Goal: Task Accomplishment & Management: Complete application form

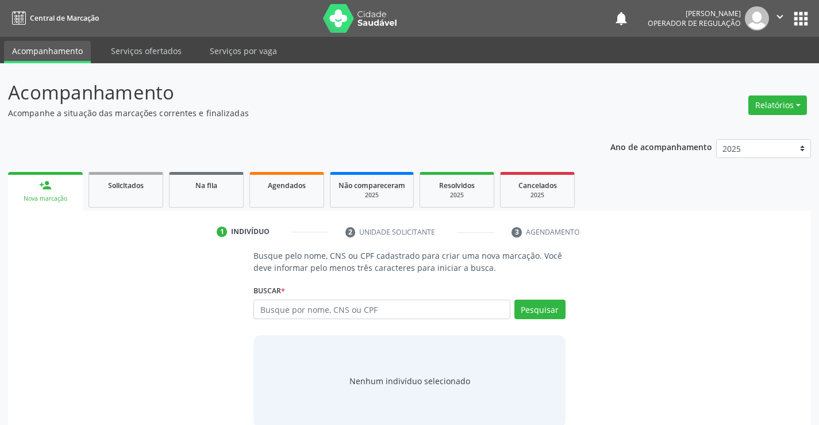
click at [292, 302] on input "text" at bounding box center [382, 310] width 256 height 20
type input "700407914001741"
click at [532, 307] on button "Pesquisar" at bounding box center [540, 310] width 51 height 20
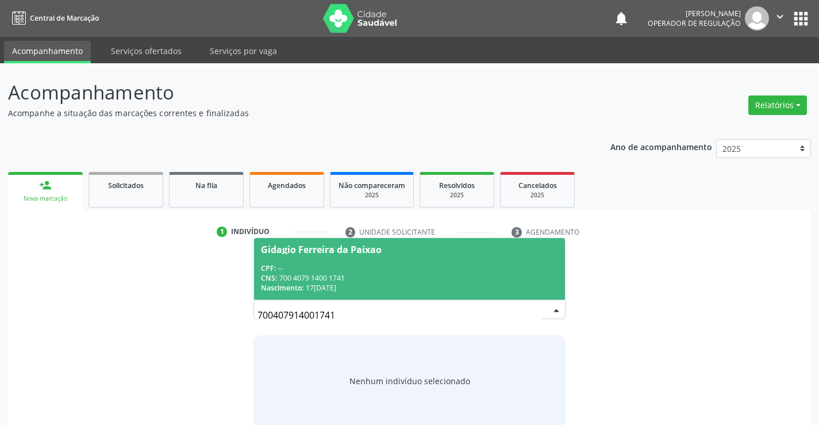
click at [305, 256] on span "Gidagio Ferreira da Paixao CPF: -- CNS: 700 4079 1400 1741 Nascimento: 1[DATE]" at bounding box center [409, 269] width 310 height 62
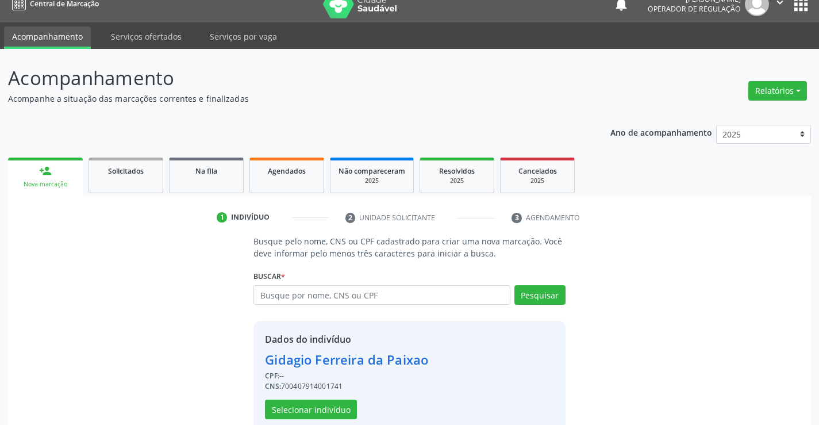
scroll to position [36, 0]
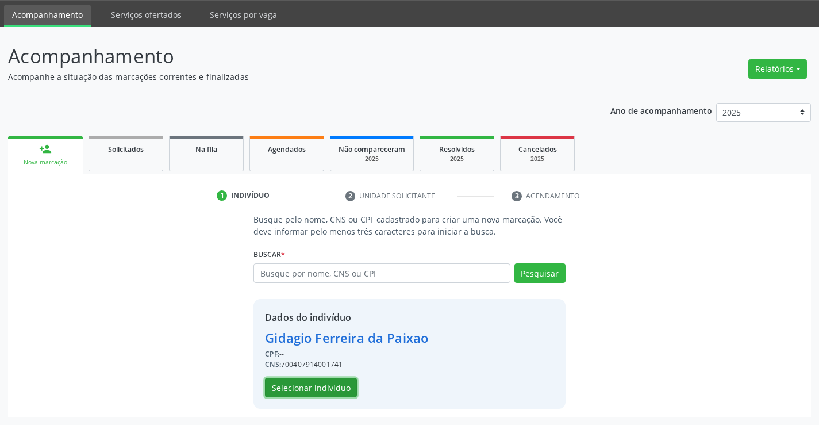
click at [302, 391] on button "Selecionar indivíduo" at bounding box center [311, 388] width 92 height 20
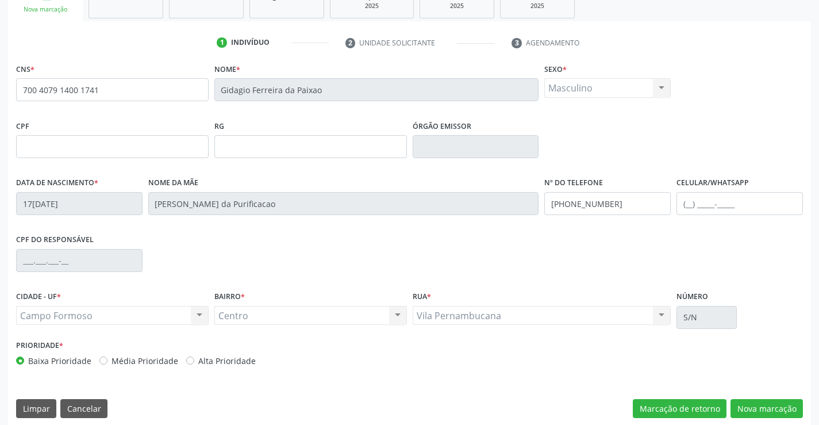
scroll to position [198, 0]
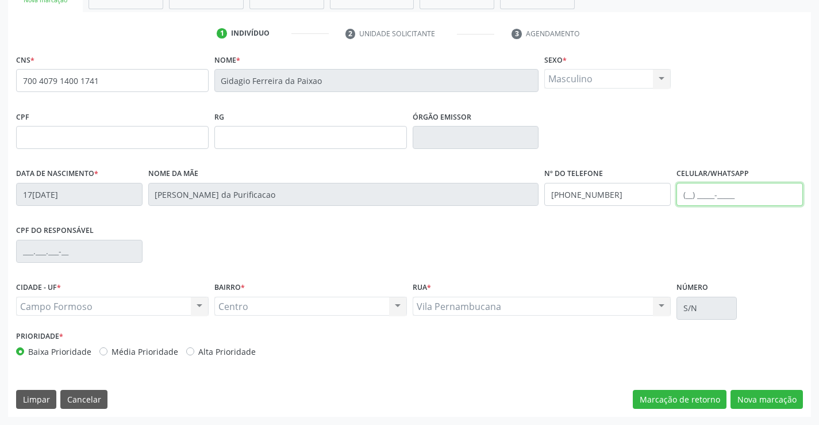
click at [692, 195] on input "text" at bounding box center [740, 194] width 126 height 23
type input "[PHONE_NUMBER]"
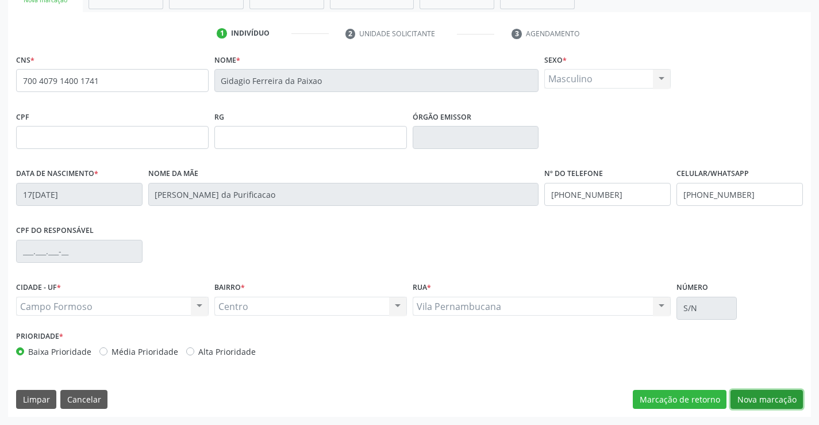
click at [763, 398] on button "Nova marcação" at bounding box center [767, 400] width 72 height 20
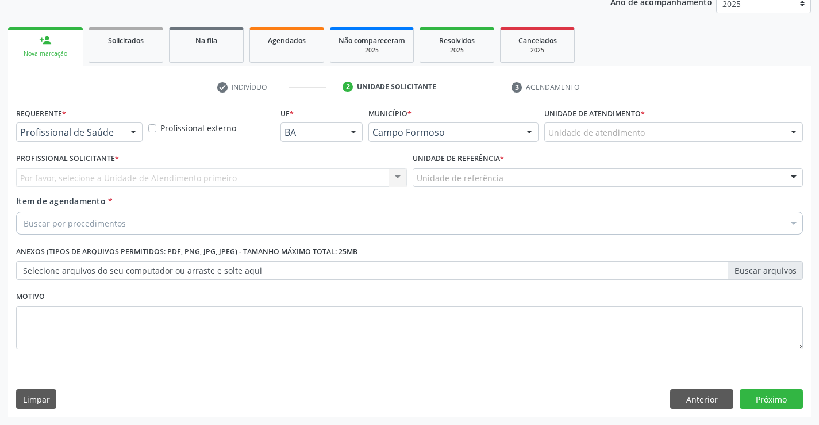
click at [132, 132] on div at bounding box center [133, 133] width 17 height 20
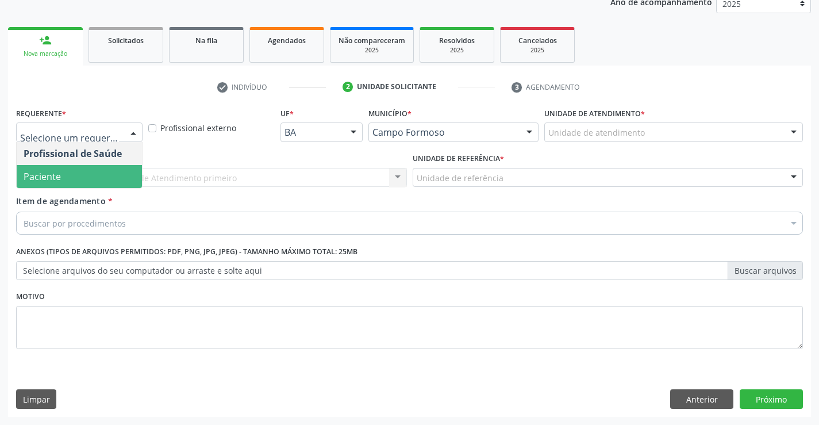
click at [81, 179] on span "Paciente" at bounding box center [79, 176] width 125 height 23
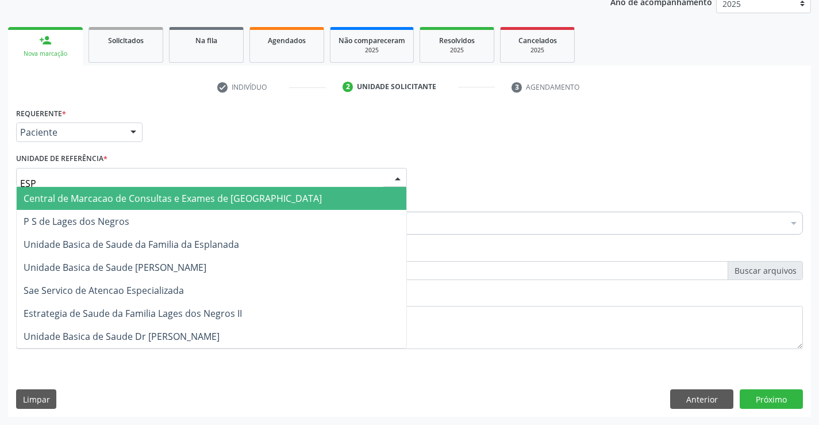
type input "ESPL"
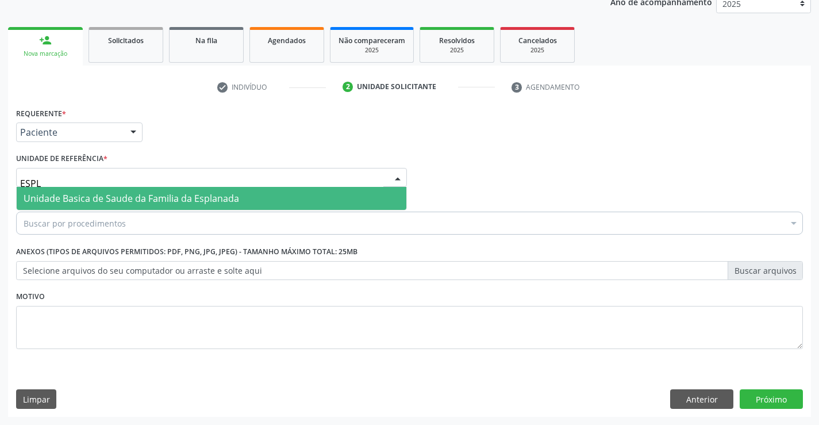
click at [78, 198] on span "Unidade Basica de Saude da Familia da Esplanada" at bounding box center [132, 198] width 216 height 13
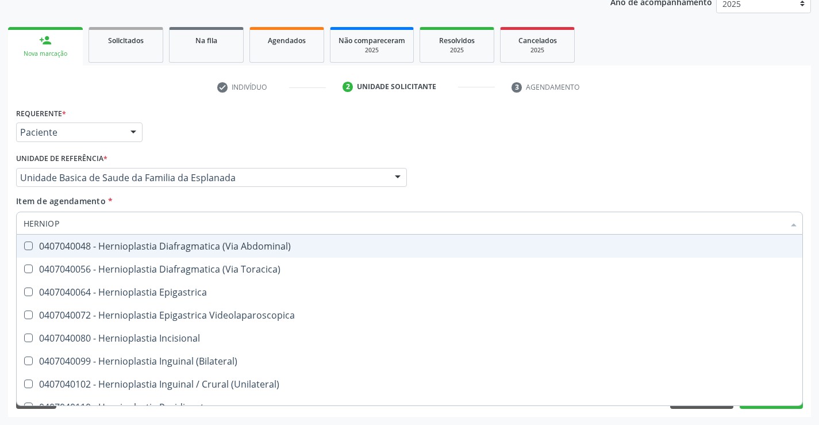
type input "HERNIOPL"
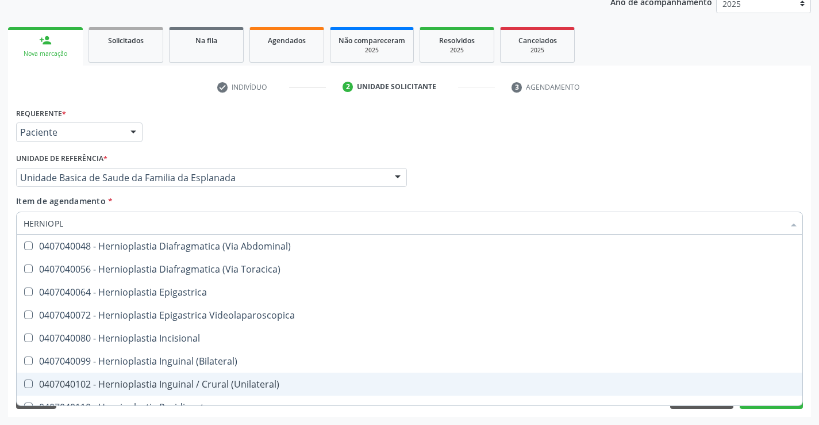
click at [213, 382] on div "0407040102 - Hernioplastia Inguinal / Crural (Unilateral)" at bounding box center [410, 383] width 772 height 9
checkbox \(Unilateral\) "true"
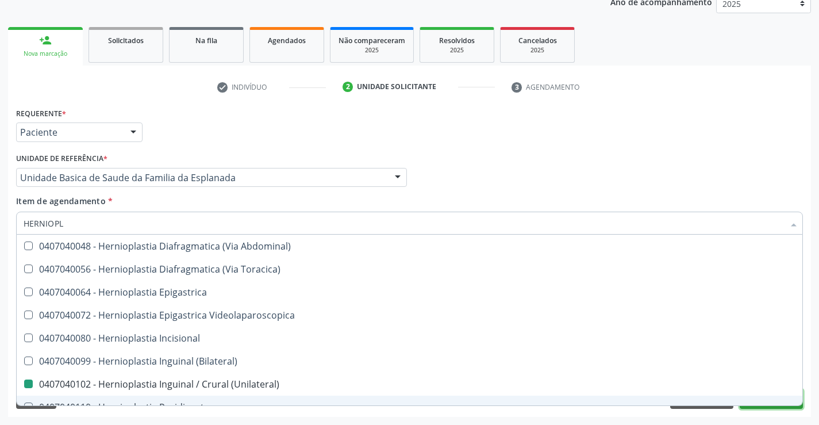
click at [774, 407] on button "Próximo" at bounding box center [771, 399] width 63 height 20
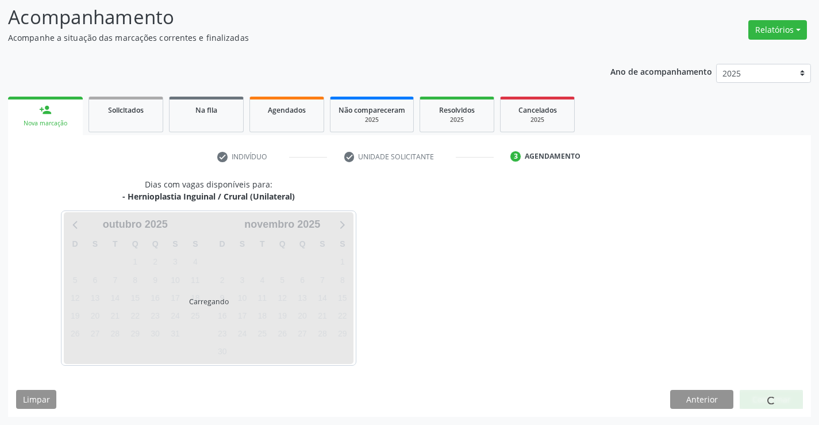
scroll to position [75, 0]
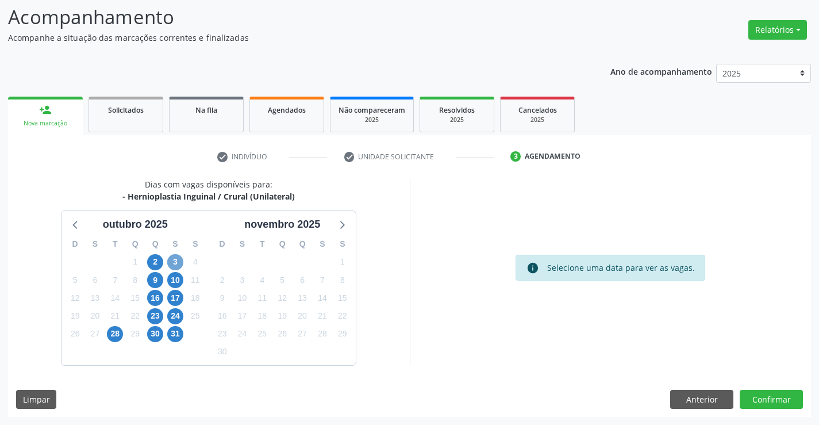
click at [173, 262] on span "3" at bounding box center [175, 262] width 16 height 16
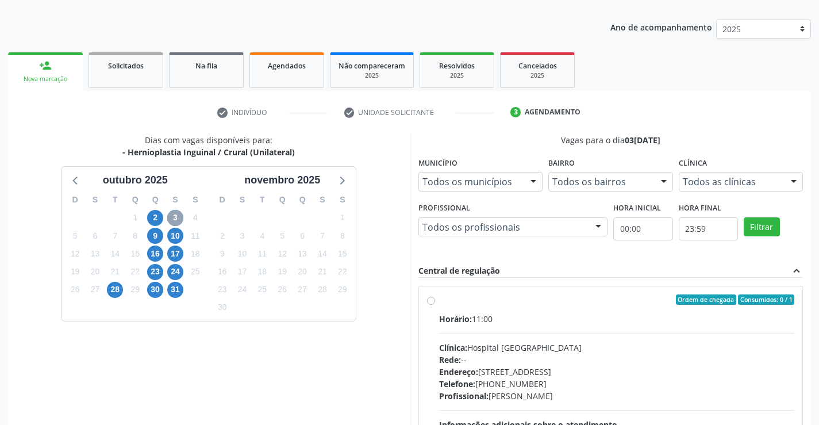
scroll to position [241, 0]
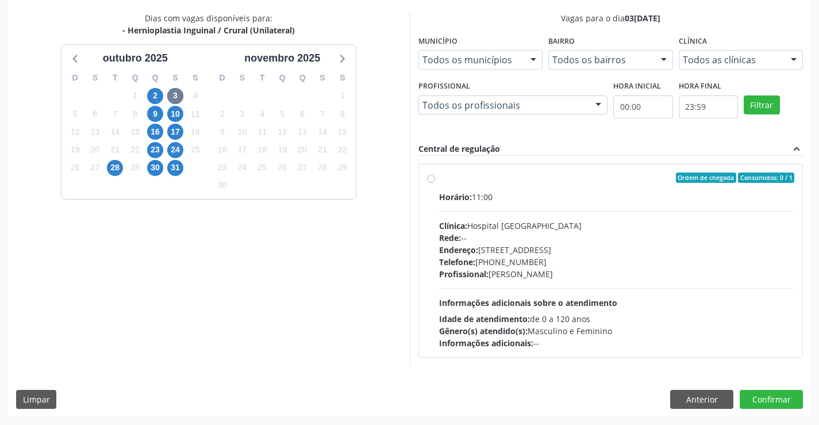
click at [439, 177] on label "Ordem de chegada Consumidos: 0 / 1 Horário: 11:00 Clínica: Hospital [GEOGRAPHIC…" at bounding box center [617, 260] width 356 height 177
click at [429, 177] on input "Ordem de chegada Consumidos: 0 / 1 Horário: 11:00 Clínica: Hospital [GEOGRAPHIC…" at bounding box center [431, 177] width 8 height 10
radio input "true"
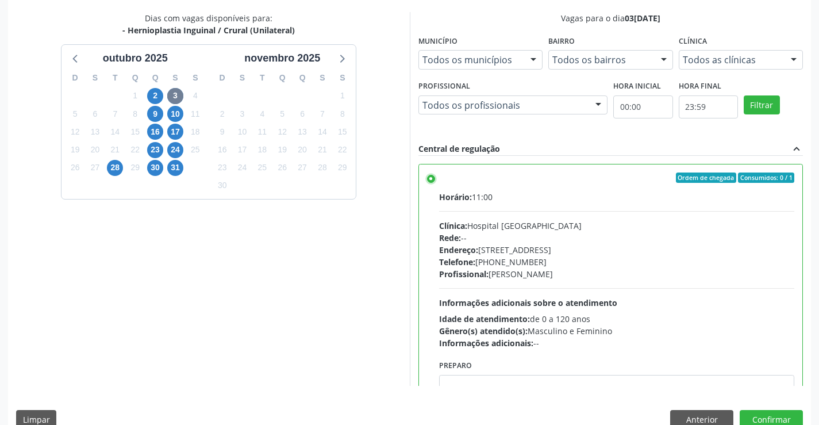
scroll to position [262, 0]
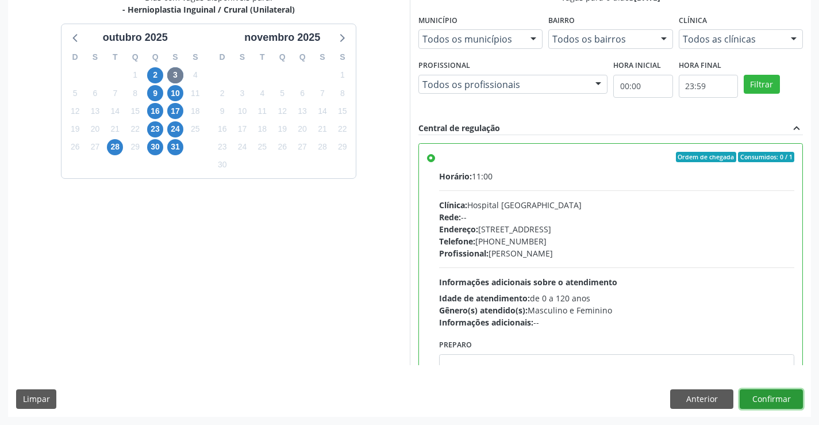
click at [753, 400] on button "Confirmar" at bounding box center [771, 399] width 63 height 20
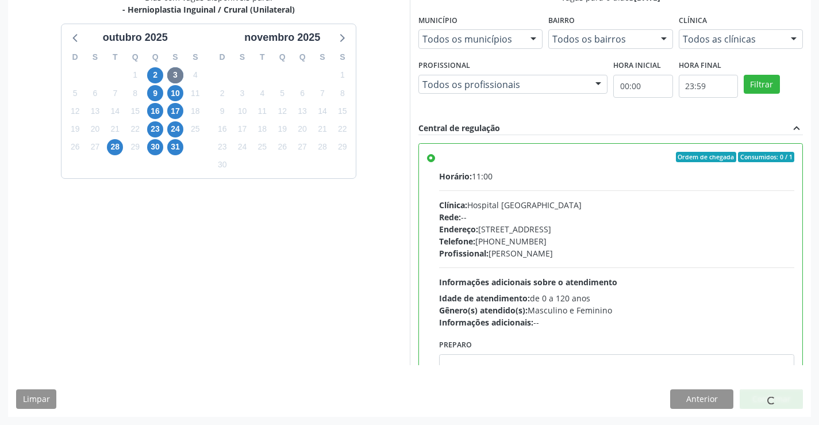
scroll to position [0, 0]
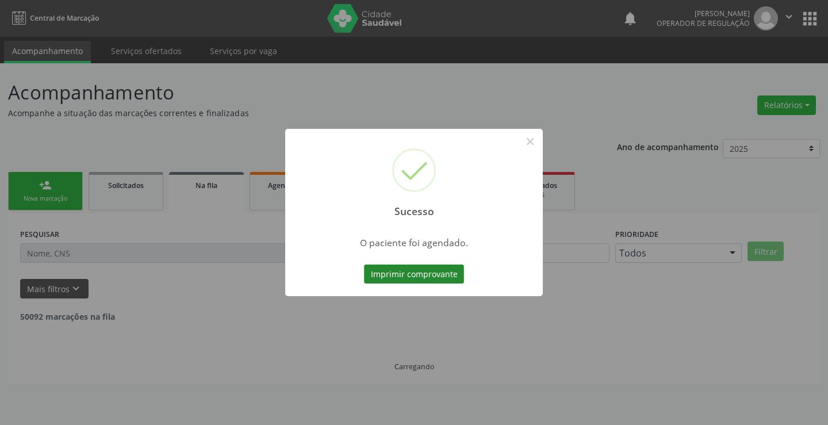
click at [408, 277] on button "Imprimir comprovante" at bounding box center [414, 274] width 100 height 20
